Goal: Find specific fact: Find specific fact

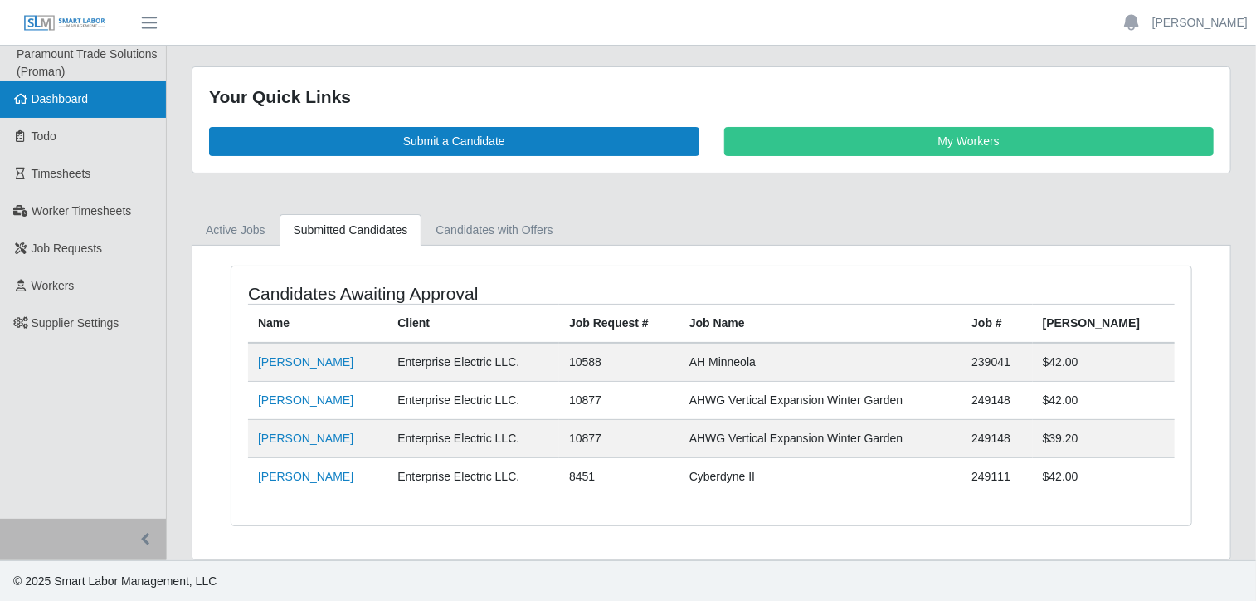
click at [53, 95] on span "Dashboard" at bounding box center [60, 98] width 57 height 13
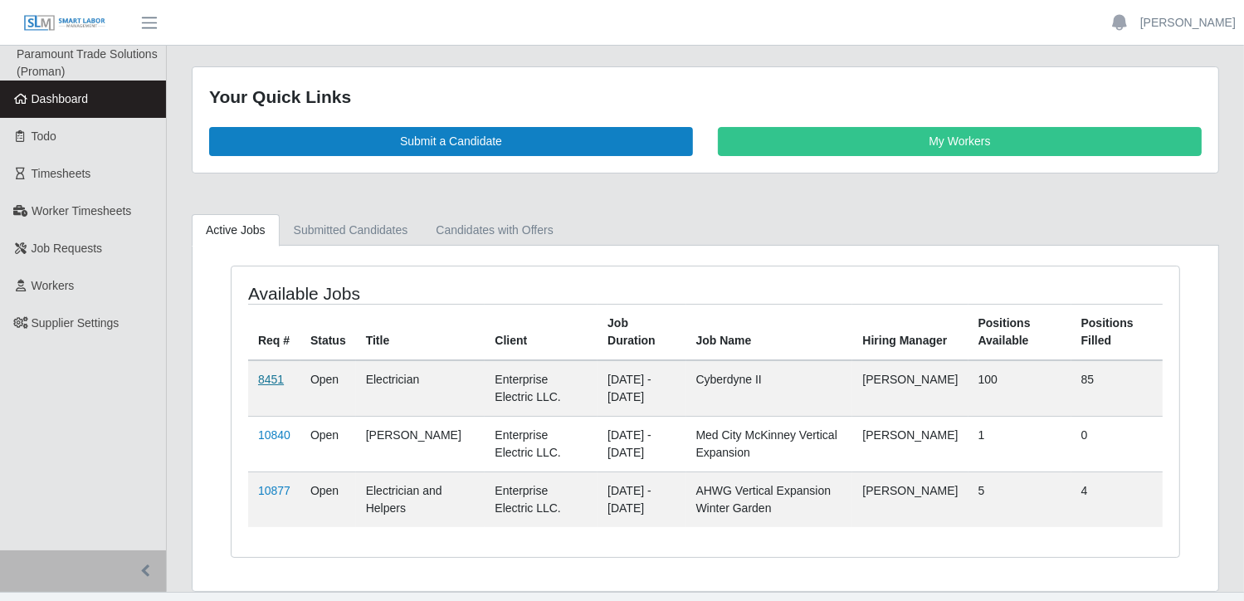
click at [263, 376] on link "8451" at bounding box center [271, 379] width 26 height 13
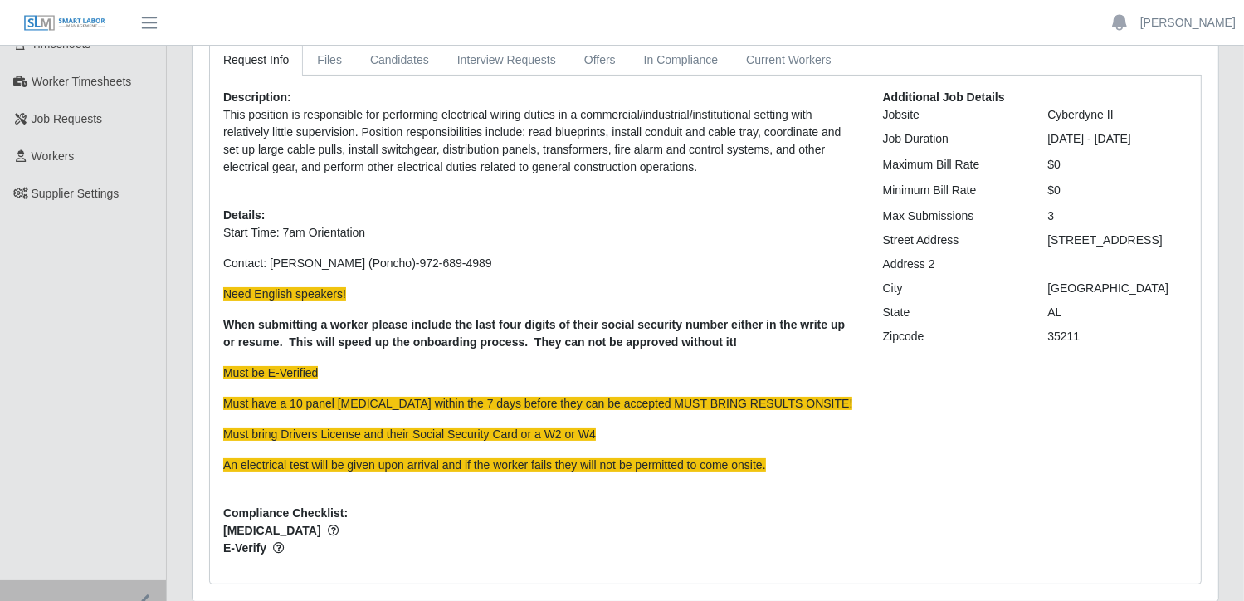
scroll to position [166, 0]
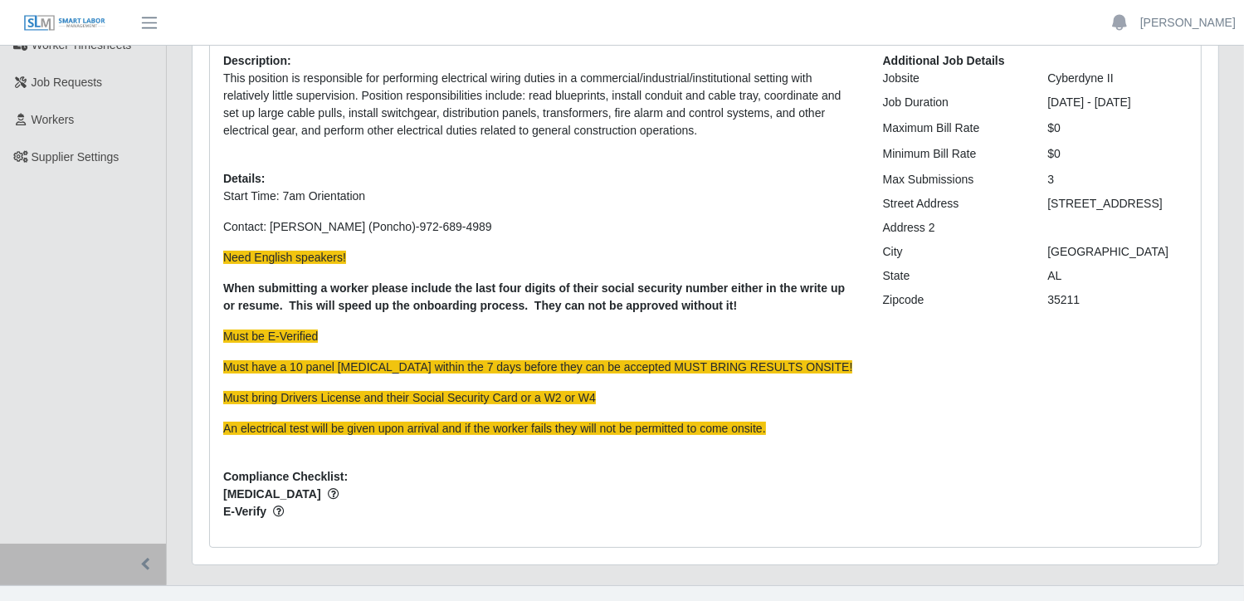
drag, startPoint x: 1172, startPoint y: 202, endPoint x: 1049, endPoint y: 208, distance: 123.0
click at [1049, 208] on div "200 Leaf Lake Parkway" at bounding box center [1117, 203] width 165 height 17
drag, startPoint x: 1049, startPoint y: 208, endPoint x: 1070, endPoint y: 206, distance: 21.7
copy div "200 Leaf Lake Parkway"
drag, startPoint x: 1119, startPoint y: 251, endPoint x: 1050, endPoint y: 253, distance: 68.9
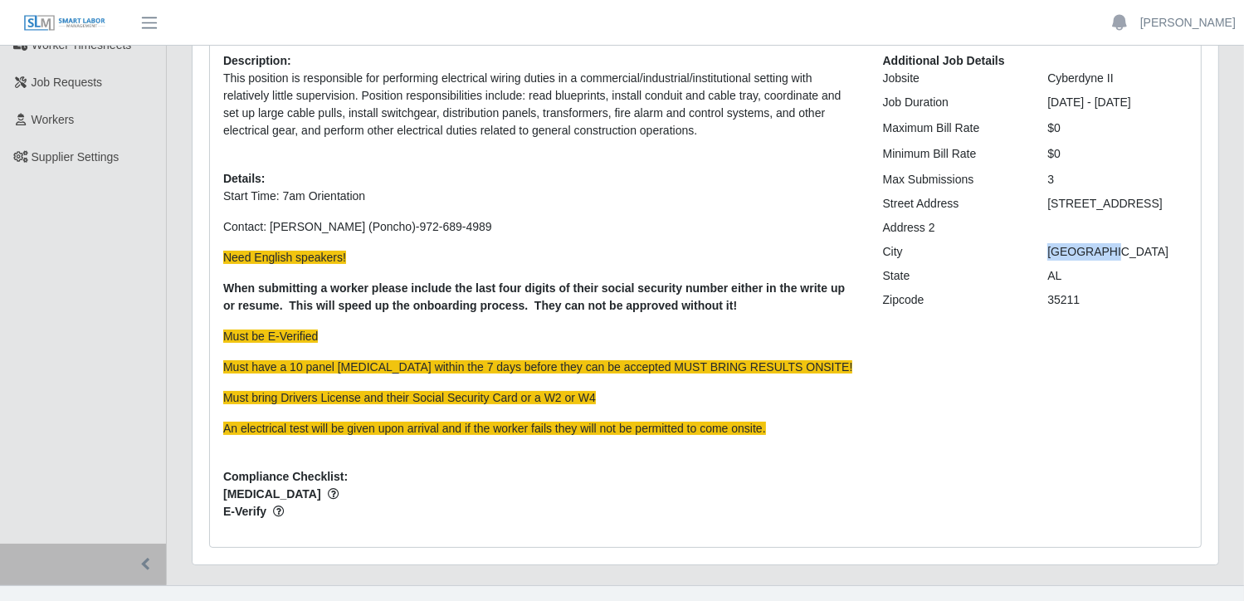
click at [1050, 253] on div "Birmingham" at bounding box center [1117, 251] width 165 height 17
drag, startPoint x: 1050, startPoint y: 253, endPoint x: 1072, endPoint y: 251, distance: 21.7
copy div "Birmingham"
drag, startPoint x: 1089, startPoint y: 301, endPoint x: 1050, endPoint y: 301, distance: 39.8
click at [1050, 301] on div "35211" at bounding box center [1117, 299] width 165 height 17
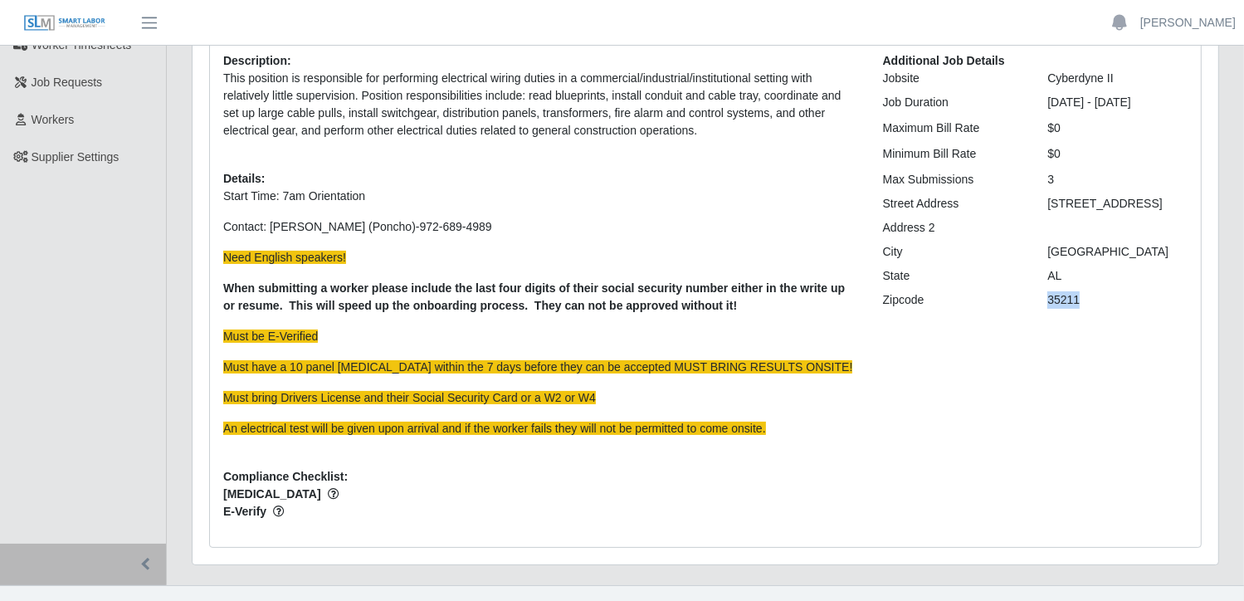
drag, startPoint x: 1050, startPoint y: 301, endPoint x: 1069, endPoint y: 301, distance: 19.1
copy div "35211"
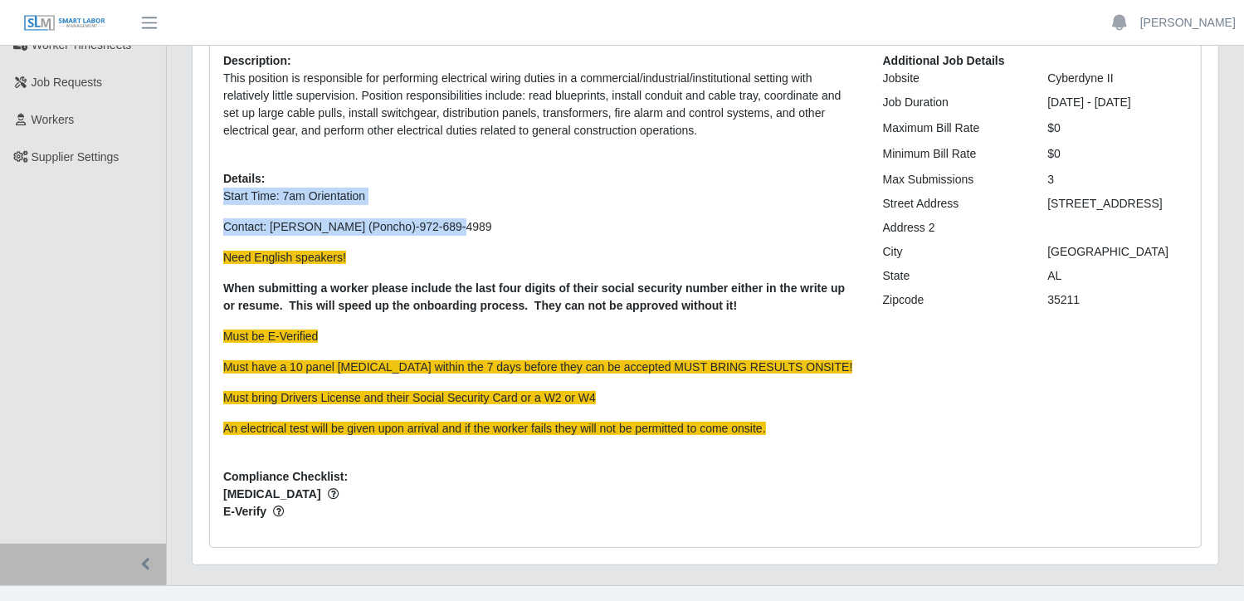
drag, startPoint x: 222, startPoint y: 197, endPoint x: 448, endPoint y: 217, distance: 226.5
click at [448, 217] on p "Start Time: 7am Orientation Contact: Luis Jove (Poncho)-972-689-4989 Need Engli…" at bounding box center [540, 313] width 635 height 250
drag, startPoint x: 448, startPoint y: 217, endPoint x: 362, endPoint y: 222, distance: 86.4
copy p "Start Time: 7am Orientation Contact: Luis Jove (Poncho)-972-689-4989"
